Goal: Task Accomplishment & Management: Use online tool/utility

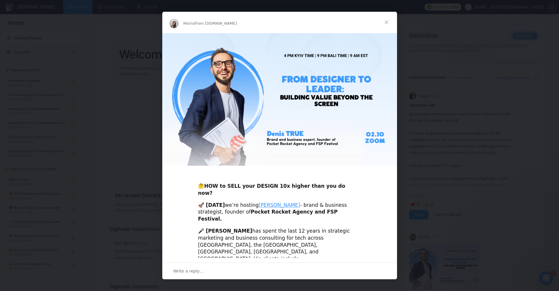
click at [387, 21] on span "Close" at bounding box center [386, 22] width 21 height 21
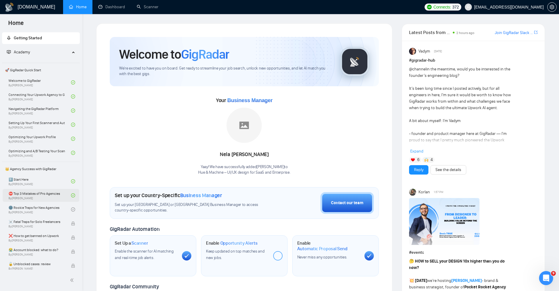
scroll to position [1, 0]
click at [108, 6] on link "Dashboard" at bounding box center [111, 6] width 27 height 5
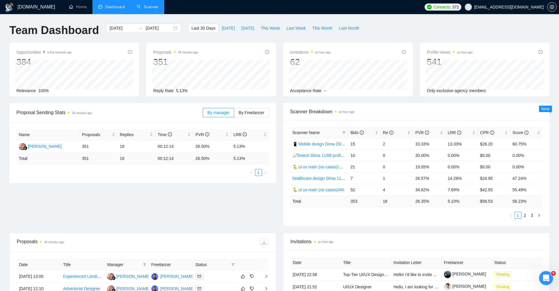
click at [144, 8] on link "Scanner" at bounding box center [148, 6] width 22 height 5
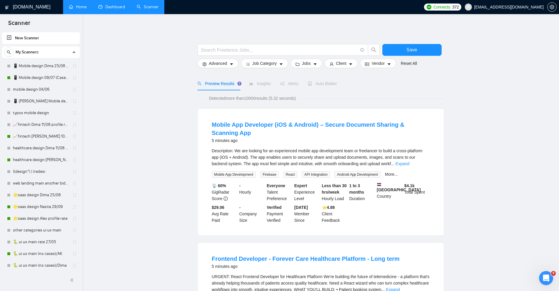
click at [81, 9] on link "Home" at bounding box center [78, 6] width 18 height 5
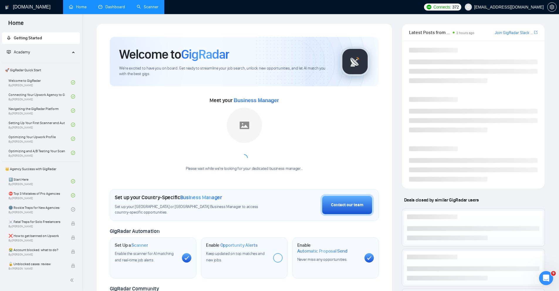
click at [107, 9] on link "Dashboard" at bounding box center [111, 6] width 27 height 5
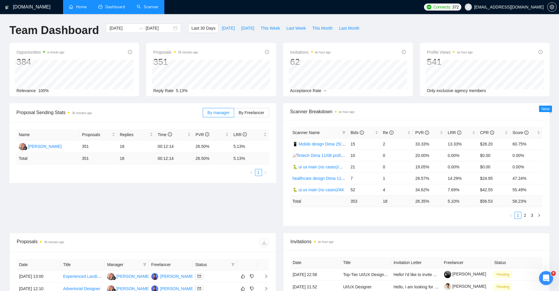
click at [145, 8] on link "Scanner" at bounding box center [148, 6] width 22 height 5
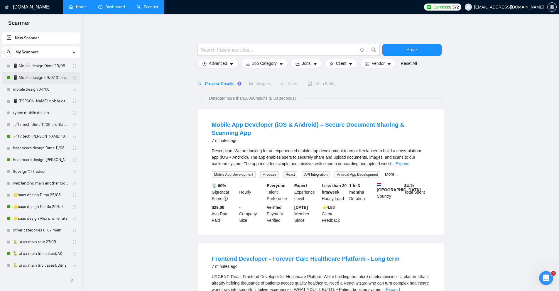
click at [29, 79] on link "📱 Mobile design 09/07 (Cases & UX/UI Cat)" at bounding box center [41, 78] width 56 height 12
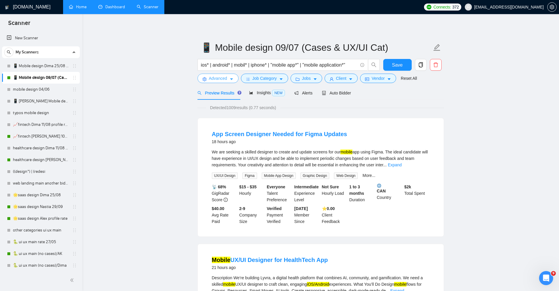
click at [233, 79] on icon "caret-down" at bounding box center [231, 79] width 4 height 4
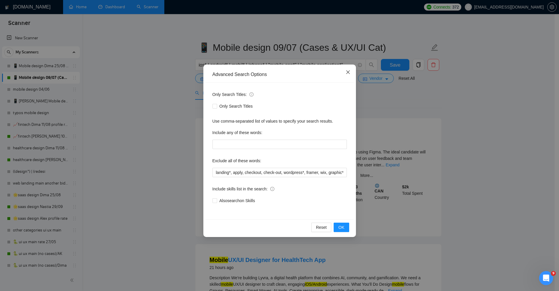
click at [348, 72] on icon "close" at bounding box center [348, 72] width 4 height 4
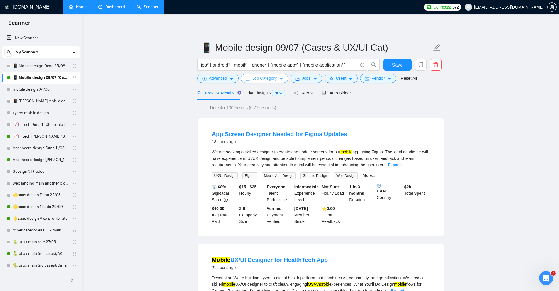
click at [279, 78] on button "Job Category" at bounding box center [264, 78] width 47 height 9
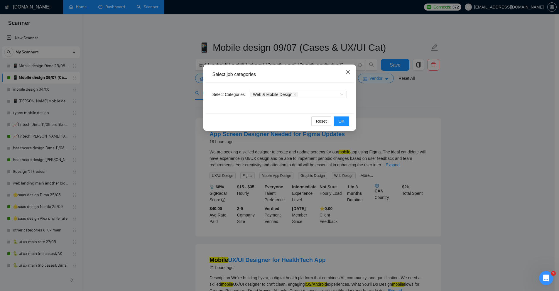
click at [349, 71] on icon "close" at bounding box center [348, 72] width 4 height 4
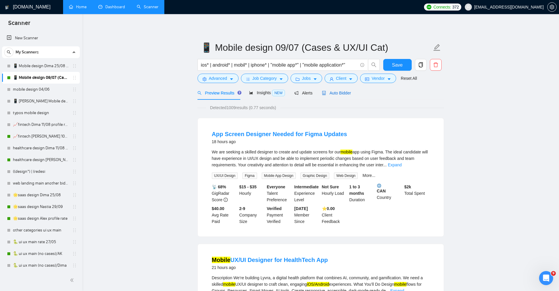
click at [342, 94] on span "Auto Bidder" at bounding box center [336, 93] width 29 height 5
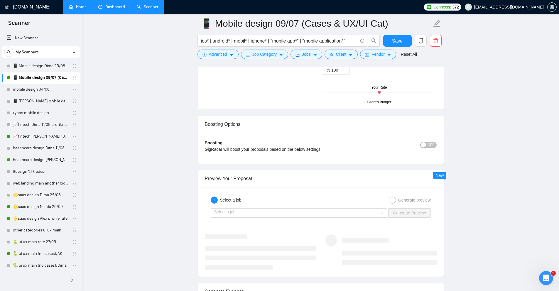
scroll to position [1087, 0]
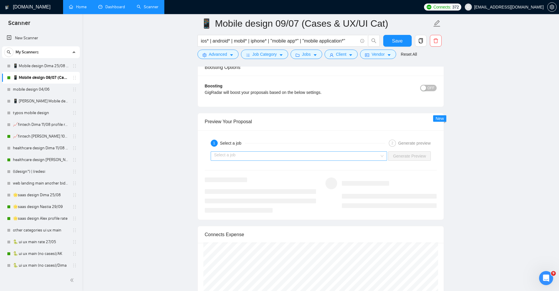
click at [313, 154] on input "search" at bounding box center [296, 156] width 165 height 9
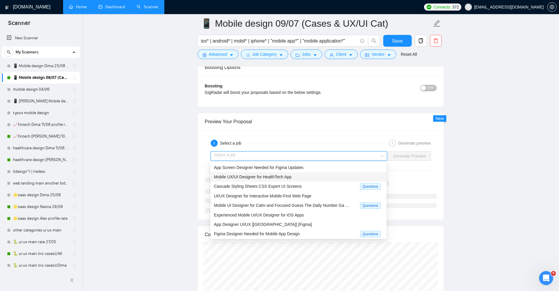
click at [244, 176] on span "Mobile UX/UI Designer for HealthTech App" at bounding box center [253, 176] width 78 height 5
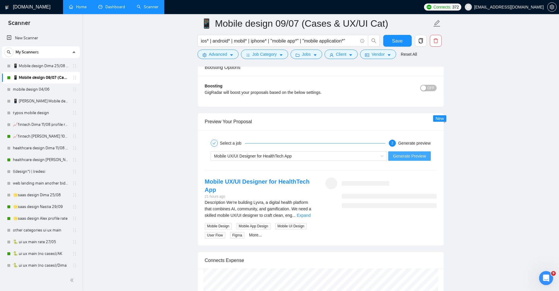
click at [396, 157] on span "Generate Preview" at bounding box center [409, 156] width 33 height 6
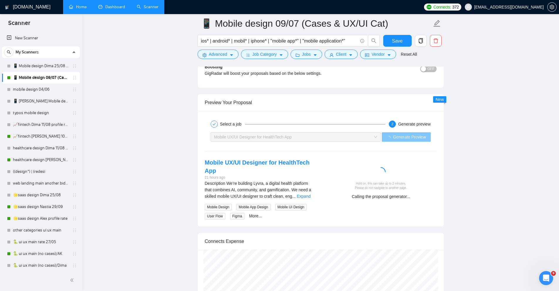
scroll to position [1110, 0]
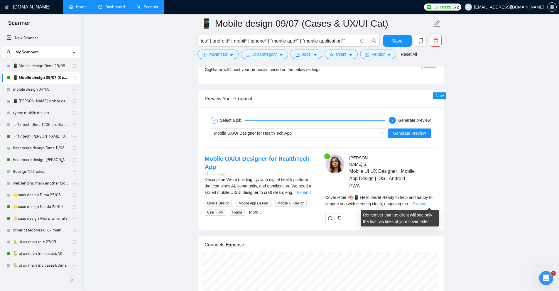
click at [426, 205] on link "Expand" at bounding box center [419, 203] width 14 height 5
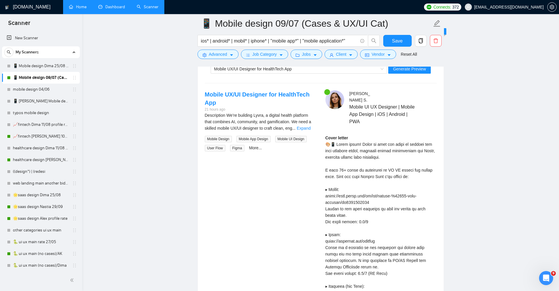
scroll to position [1180, 0]
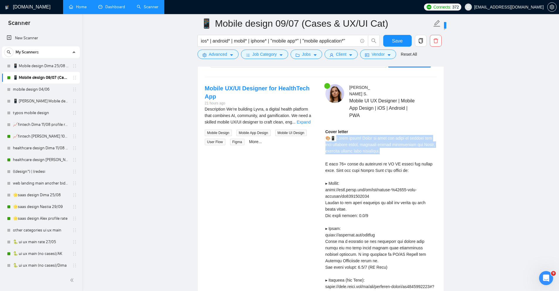
drag, startPoint x: 337, startPoint y: 138, endPoint x: 409, endPoint y: 152, distance: 73.6
click at [409, 152] on div "Cover letter" at bounding box center [380, 254] width 111 height 252
drag, startPoint x: 360, startPoint y: 138, endPoint x: 439, endPoint y: 138, distance: 78.9
click at [439, 138] on div "[PERSON_NAME] Mobile UI UX Designer | Mobile App Design | iOS | Android | PWA C…" at bounding box center [380, 240] width 120 height 312
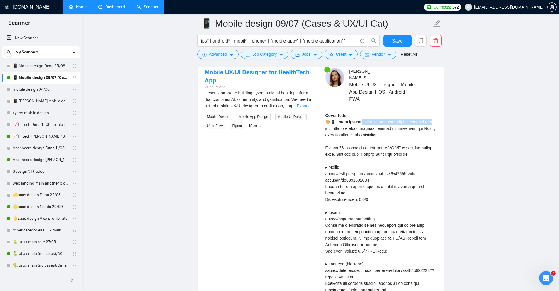
scroll to position [1200, 0]
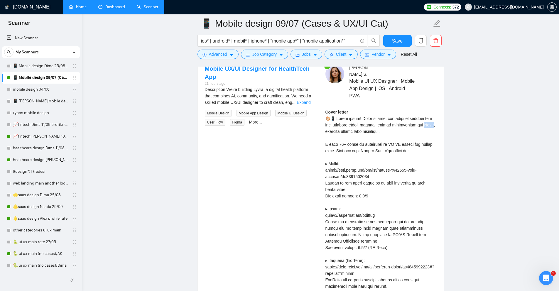
drag, startPoint x: 325, startPoint y: 132, endPoint x: 335, endPoint y: 133, distance: 10.3
click at [335, 133] on div "Cover letter" at bounding box center [380, 235] width 111 height 252
drag, startPoint x: 323, startPoint y: 144, endPoint x: 426, endPoint y: 151, distance: 103.5
click at [426, 152] on div "[PERSON_NAME] Mobile UI UX Designer | Mobile App Design | iOS | Android | PWA C…" at bounding box center [380, 220] width 120 height 312
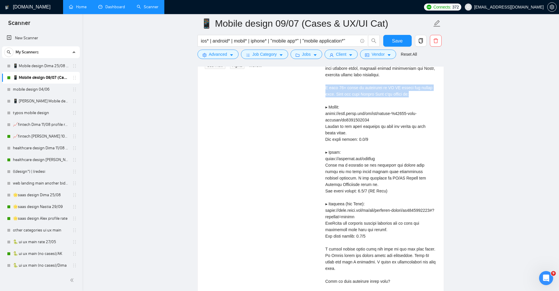
scroll to position [1257, 0]
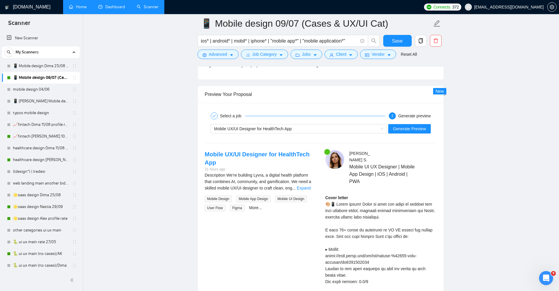
scroll to position [1098, 0]
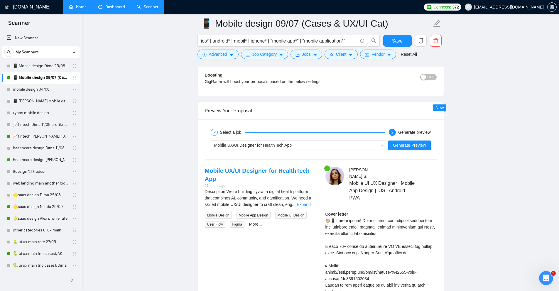
click at [106, 5] on link "Dashboard" at bounding box center [111, 6] width 27 height 5
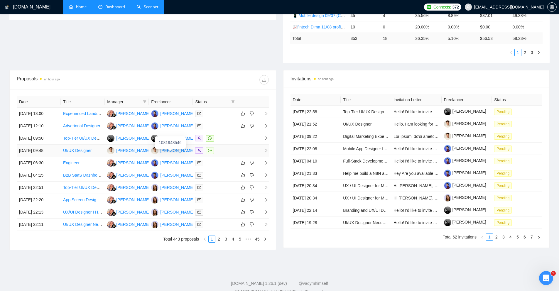
scroll to position [163, 0]
click at [219, 239] on link "2" at bounding box center [218, 238] width 6 height 6
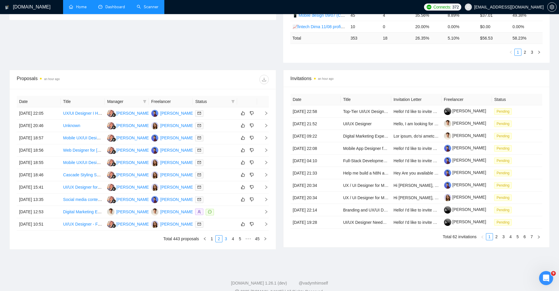
click at [226, 239] on link "3" at bounding box center [226, 238] width 6 height 6
